Goal: Find specific page/section

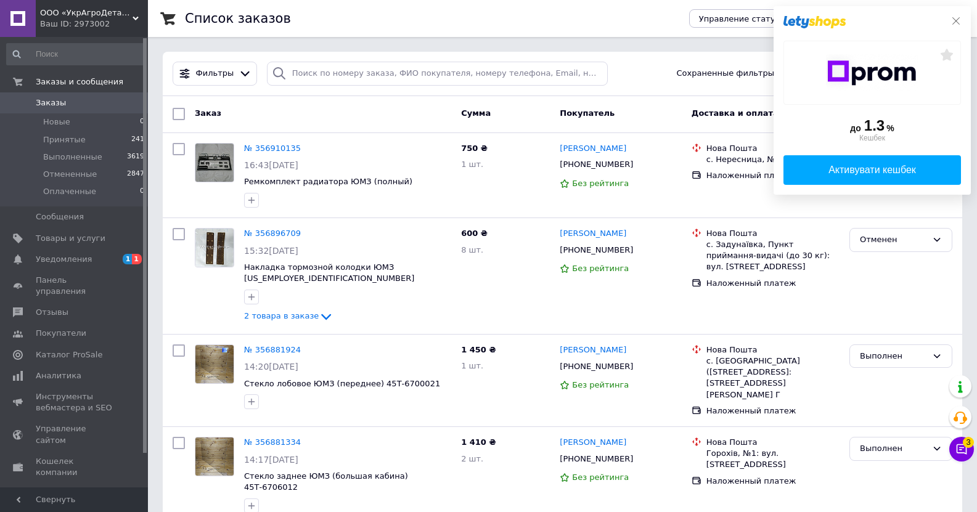
click at [958, 18] on icon at bounding box center [956, 21] width 10 height 10
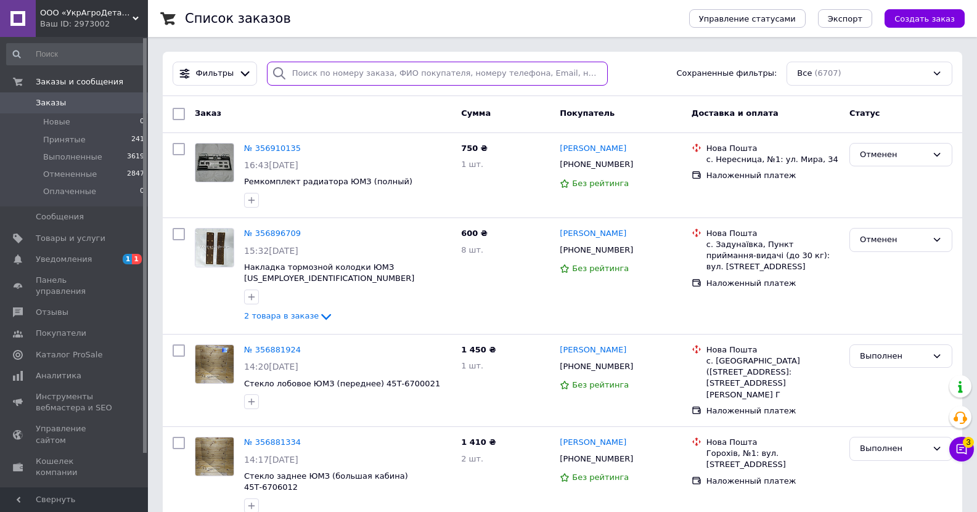
click at [303, 73] on input "search" at bounding box center [437, 74] width 341 height 24
click at [68, 234] on span "Товары и услуги" at bounding box center [71, 238] width 70 height 11
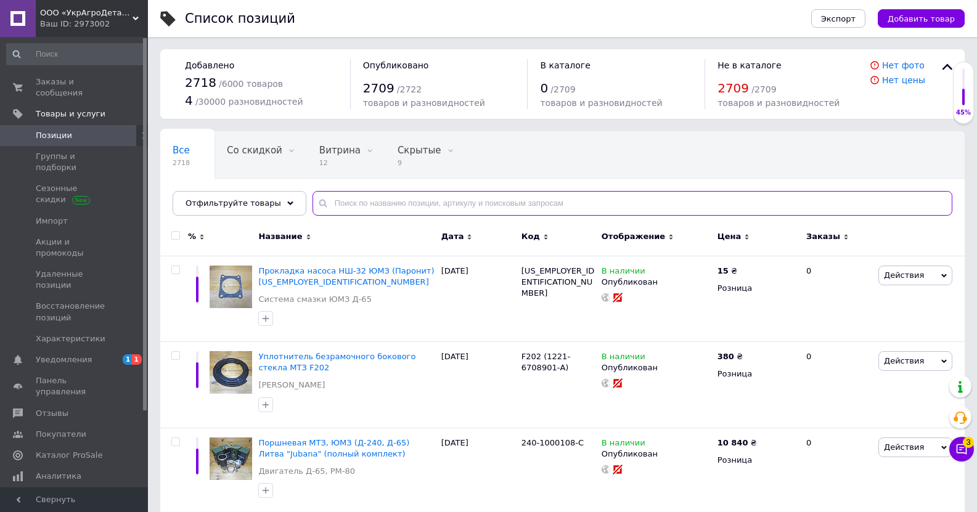
click at [366, 205] on input "text" at bounding box center [632, 203] width 640 height 25
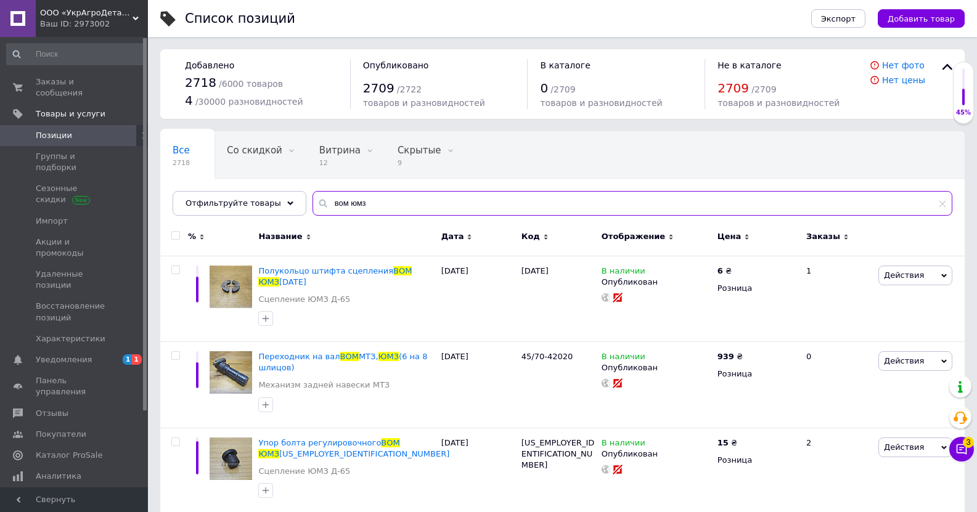
click at [351, 197] on input "вом юмз" at bounding box center [632, 203] width 640 height 25
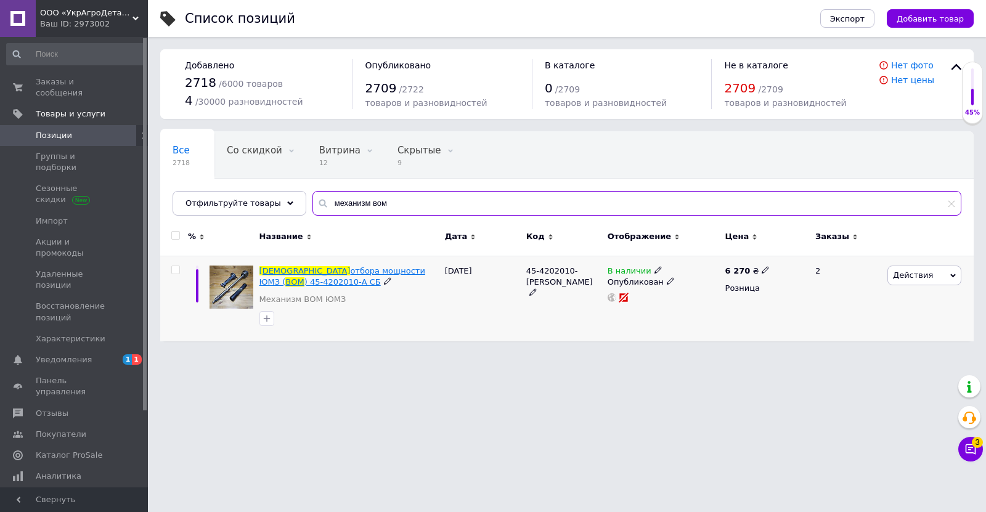
type input "механизм вом"
click at [351, 269] on span "отбора мощности ЮМЗ (" at bounding box center [342, 276] width 166 height 20
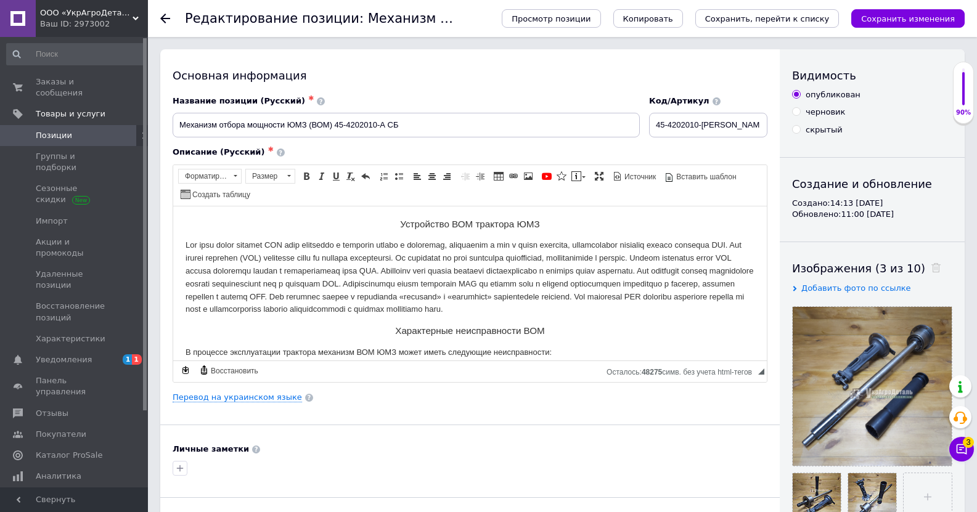
click at [43, 130] on span "Позиции" at bounding box center [54, 135] width 36 height 11
